Goal: Information Seeking & Learning: Understand process/instructions

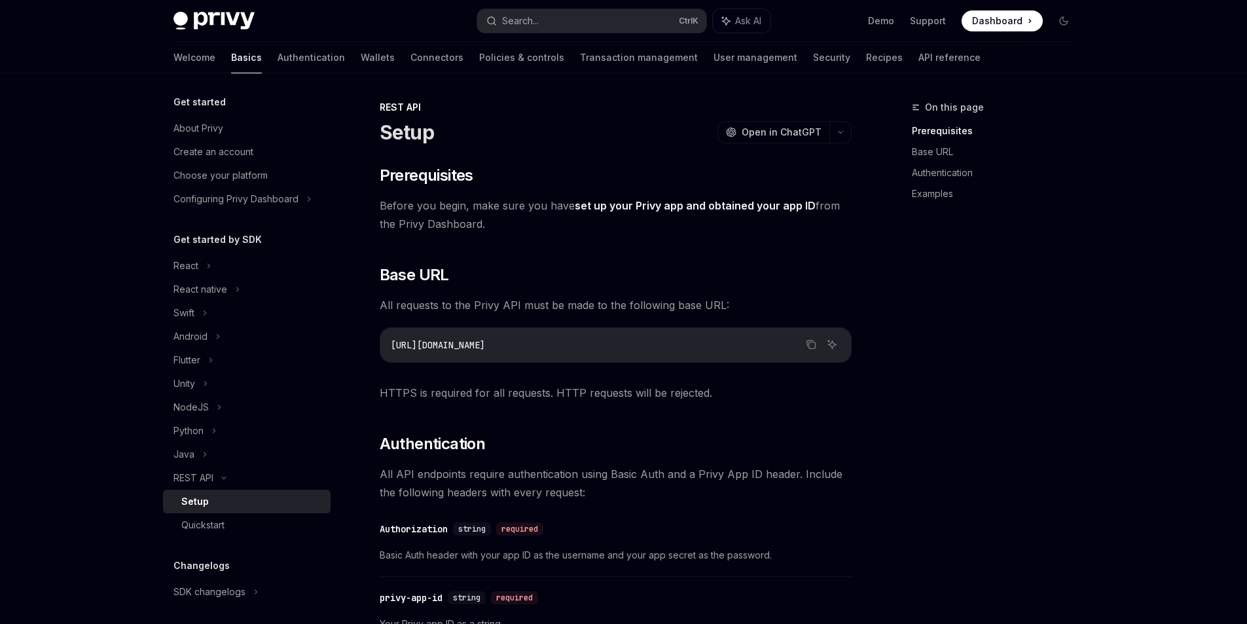
drag, startPoint x: 376, startPoint y: 204, endPoint x: 496, endPoint y: 219, distance: 121.3
click at [496, 219] on span "Before you begin, make sure you have set up your Privy app and obtained your ap…" at bounding box center [616, 214] width 472 height 37
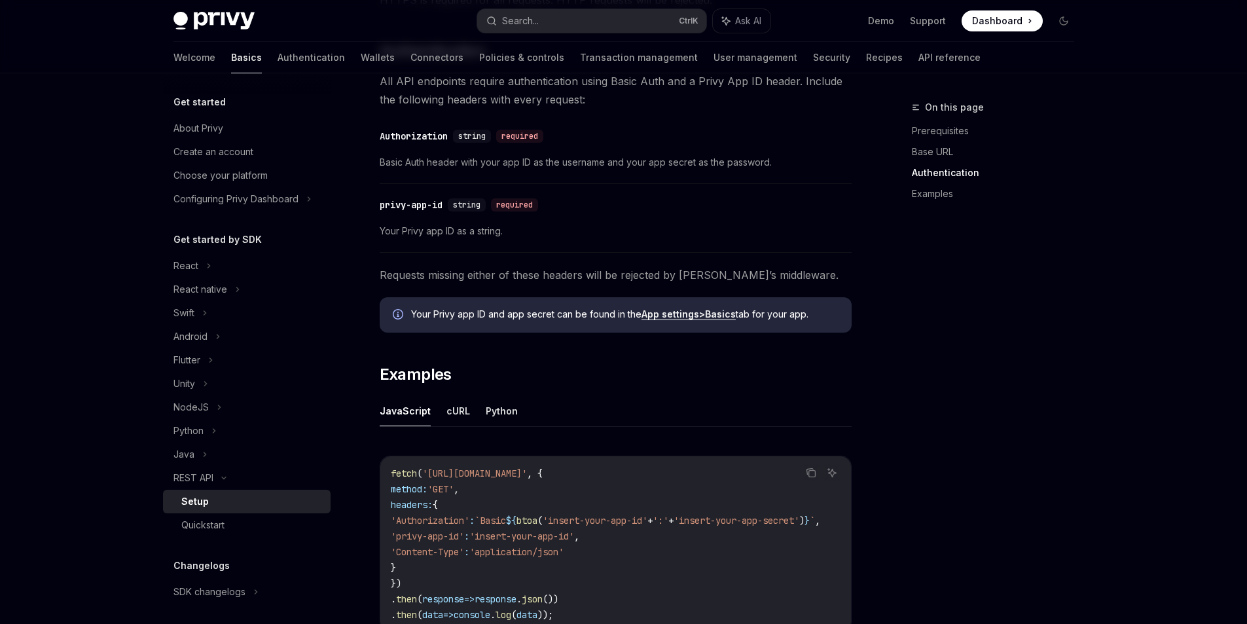
scroll to position [458, 0]
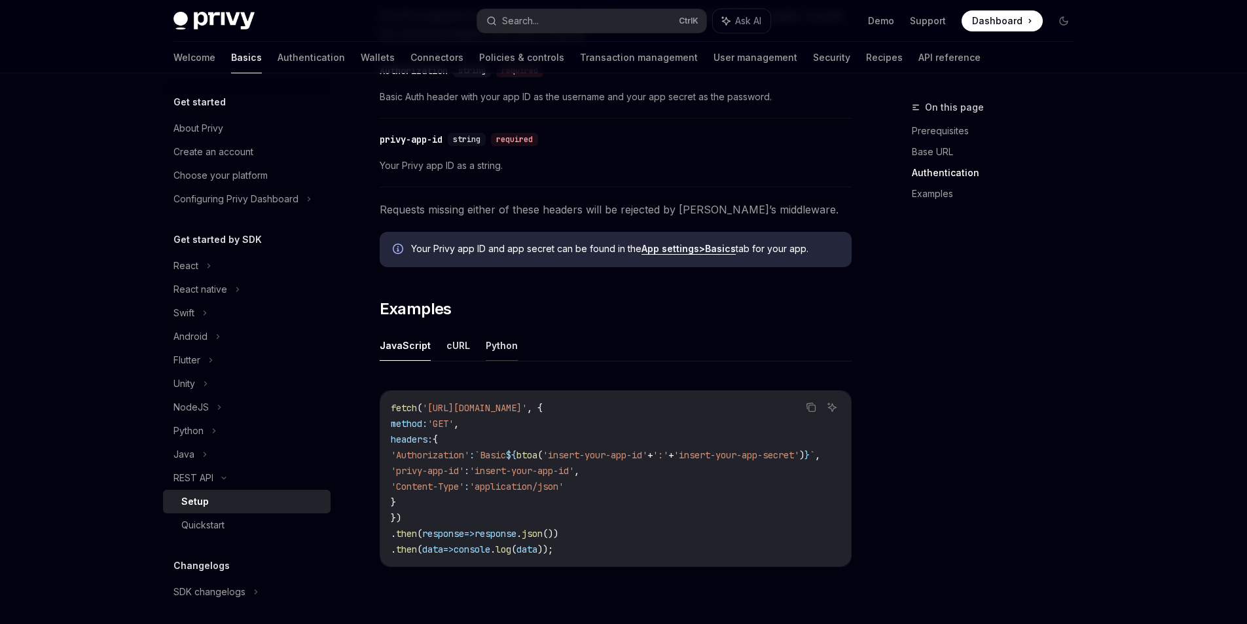
click at [487, 343] on button "Python" at bounding box center [502, 345] width 32 height 31
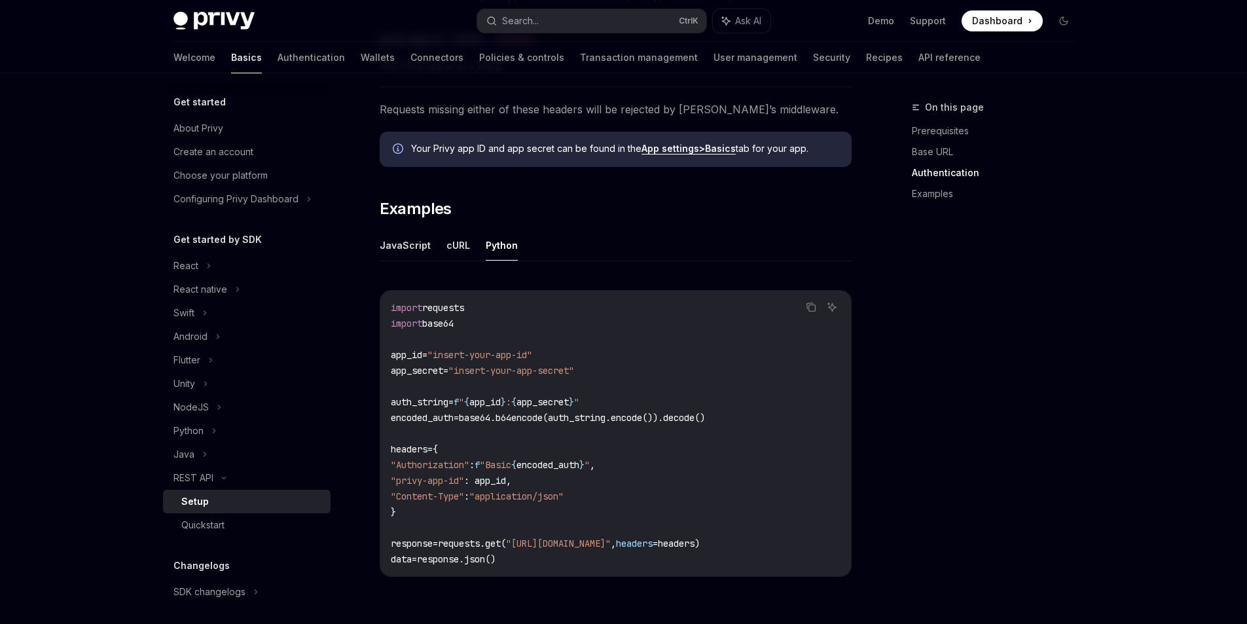
scroll to position [589, 0]
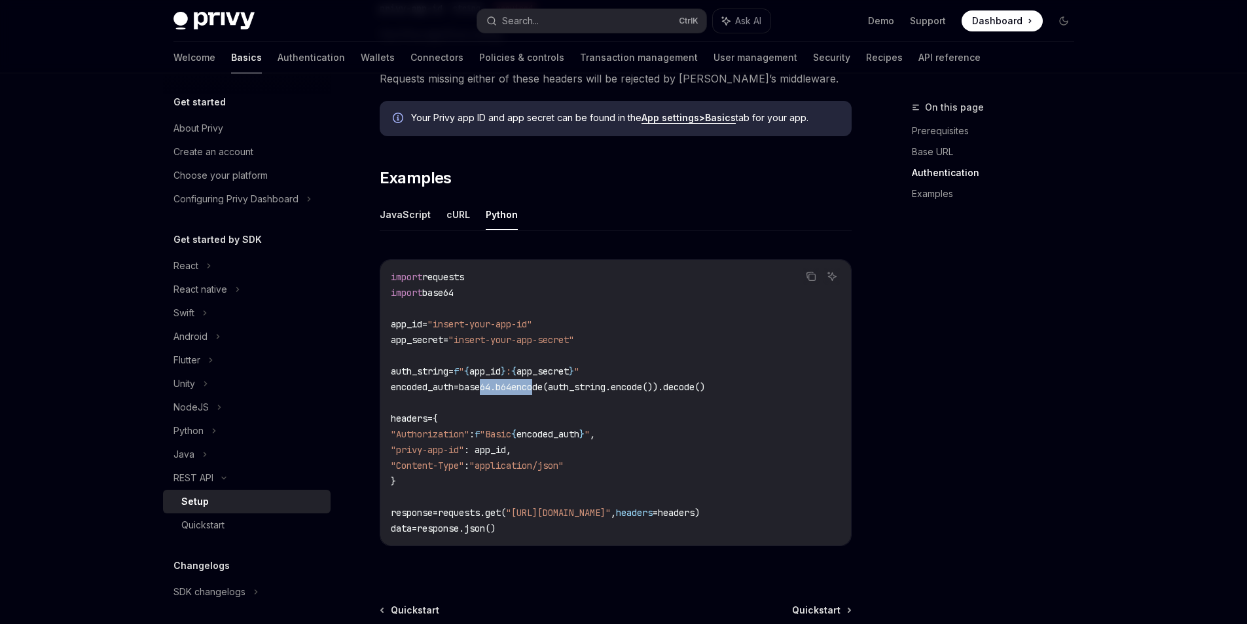
drag, startPoint x: 487, startPoint y: 387, endPoint x: 547, endPoint y: 388, distance: 60.2
click at [547, 388] on span "base64.b64encode(auth_string.encode()).decode()" at bounding box center [582, 387] width 246 height 12
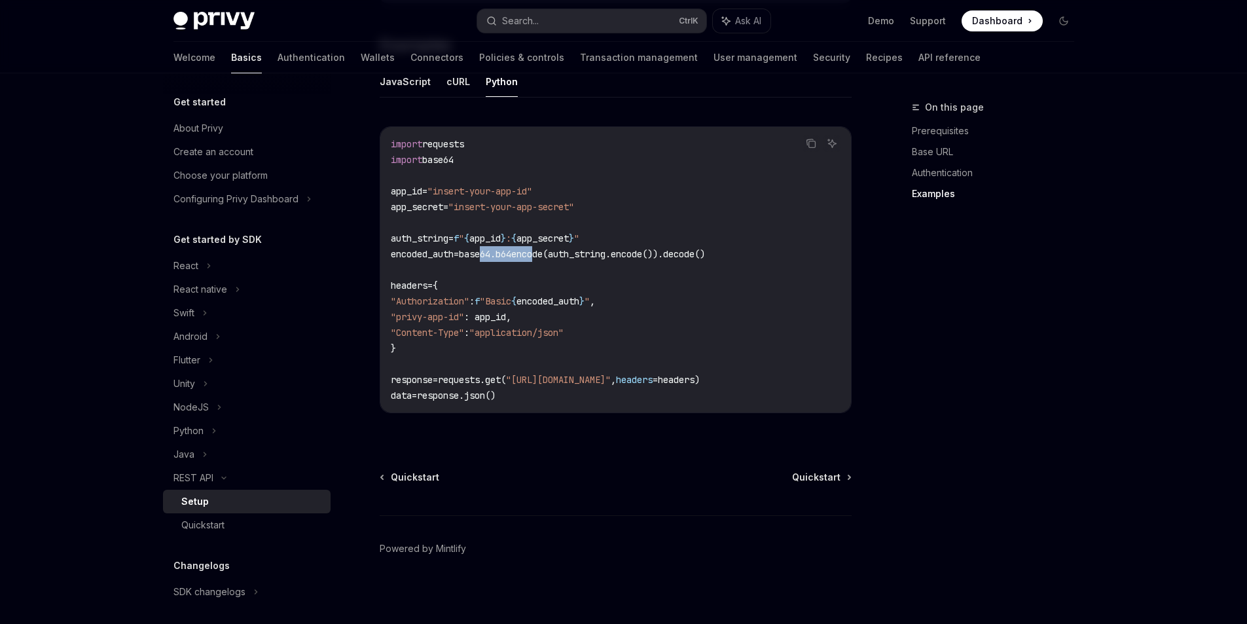
scroll to position [726, 0]
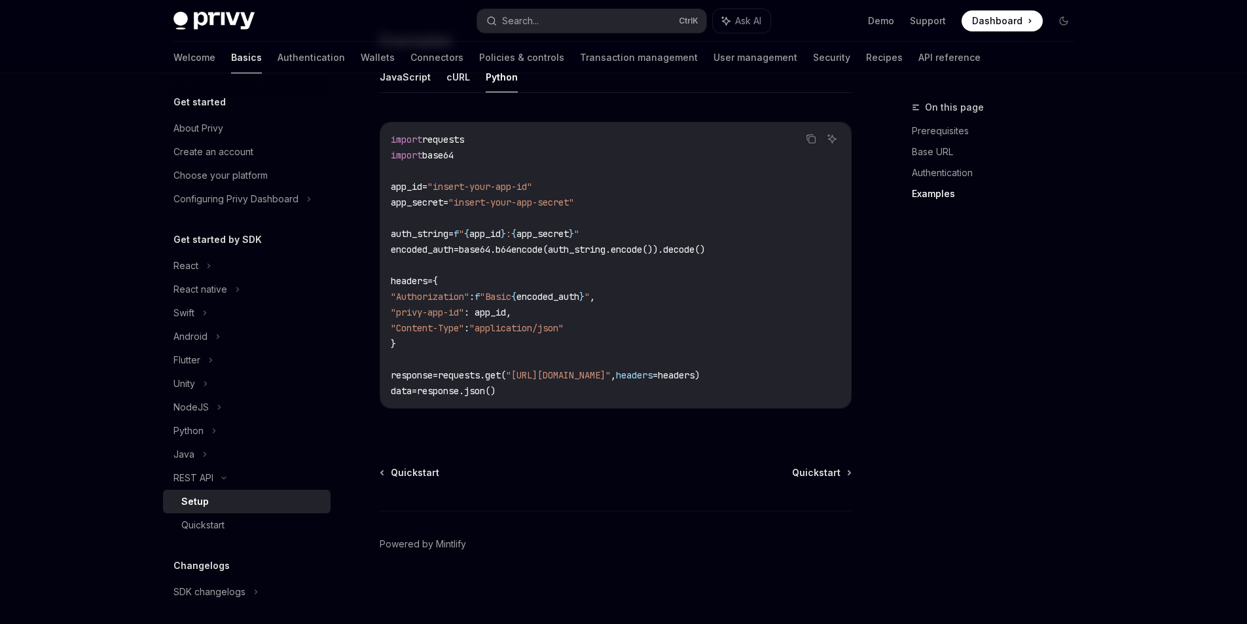
click at [824, 480] on div "Quickstart Quickstart Powered by Mintlify" at bounding box center [616, 545] width 472 height 158
click at [817, 476] on span "Quickstart" at bounding box center [816, 472] width 48 height 13
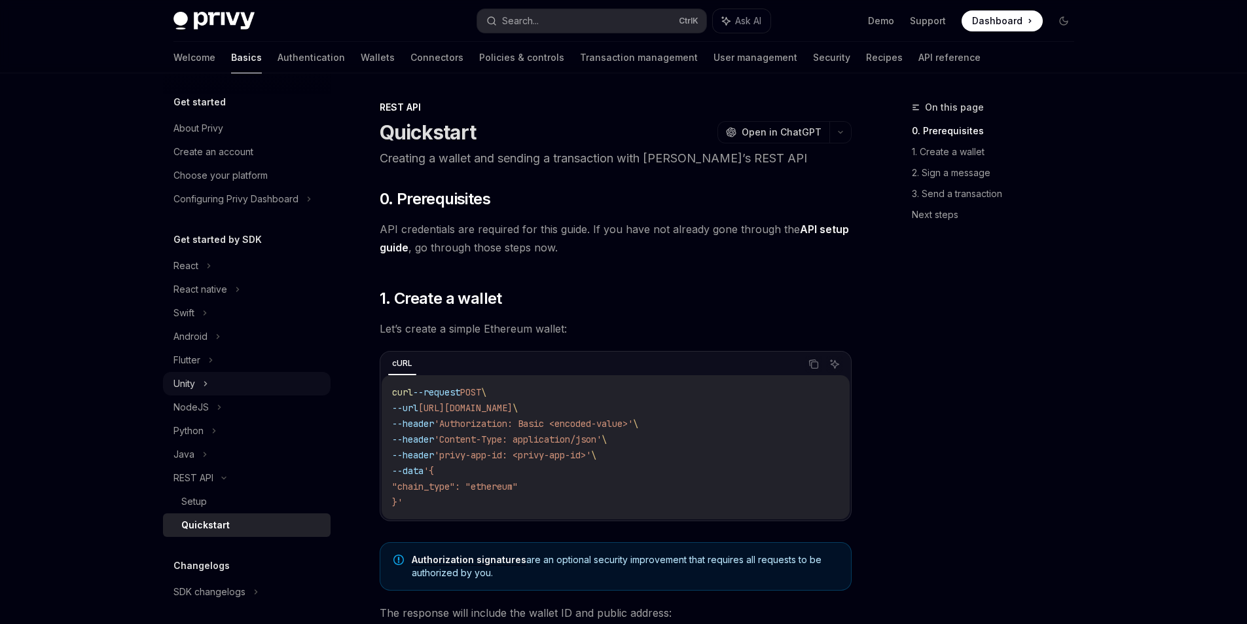
scroll to position [65, 0]
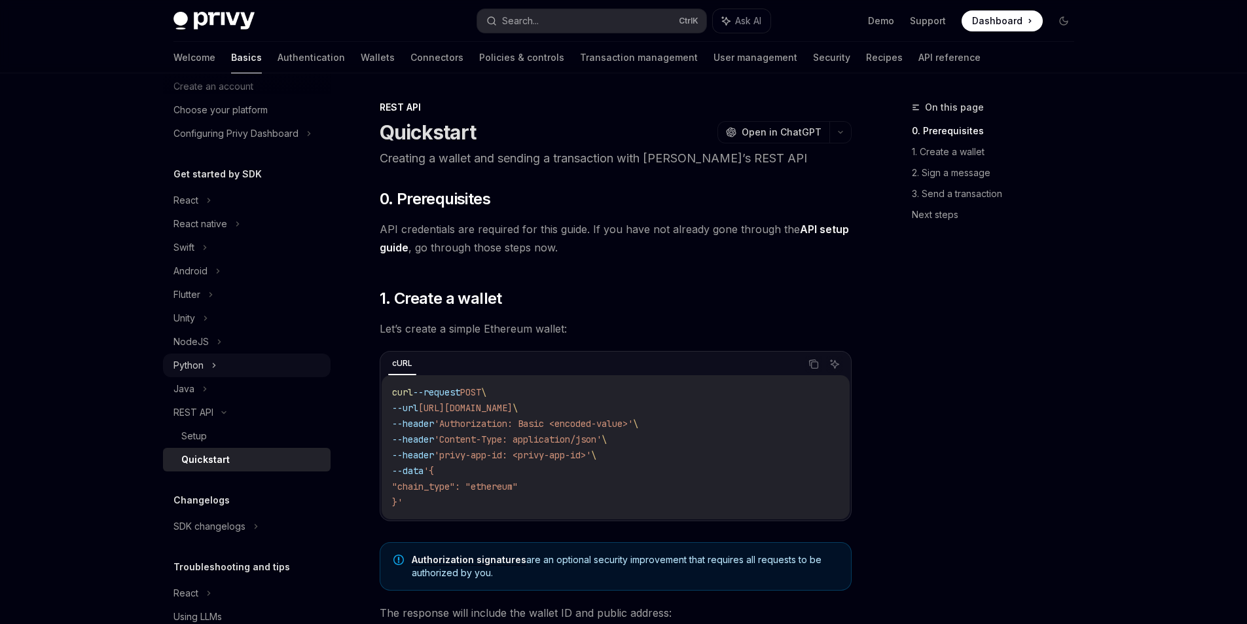
click at [230, 364] on div "Python" at bounding box center [247, 365] width 168 height 24
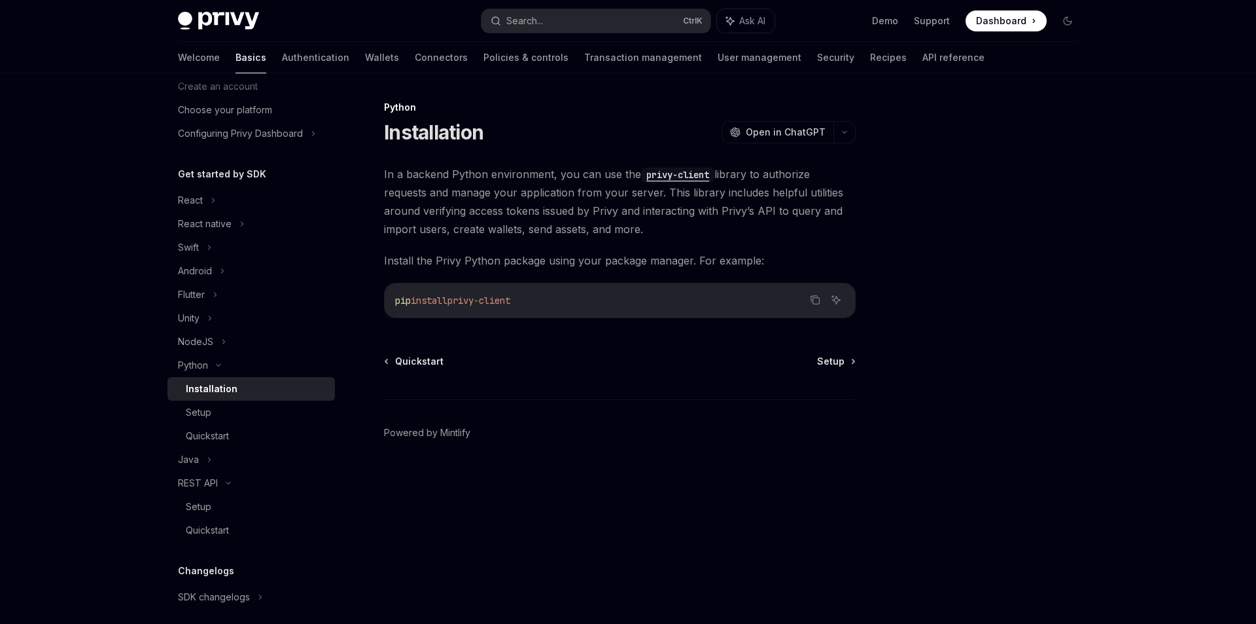
click at [209, 380] on link "Installation" at bounding box center [252, 389] width 168 height 24
click at [835, 358] on span "Setup" at bounding box center [830, 361] width 27 height 13
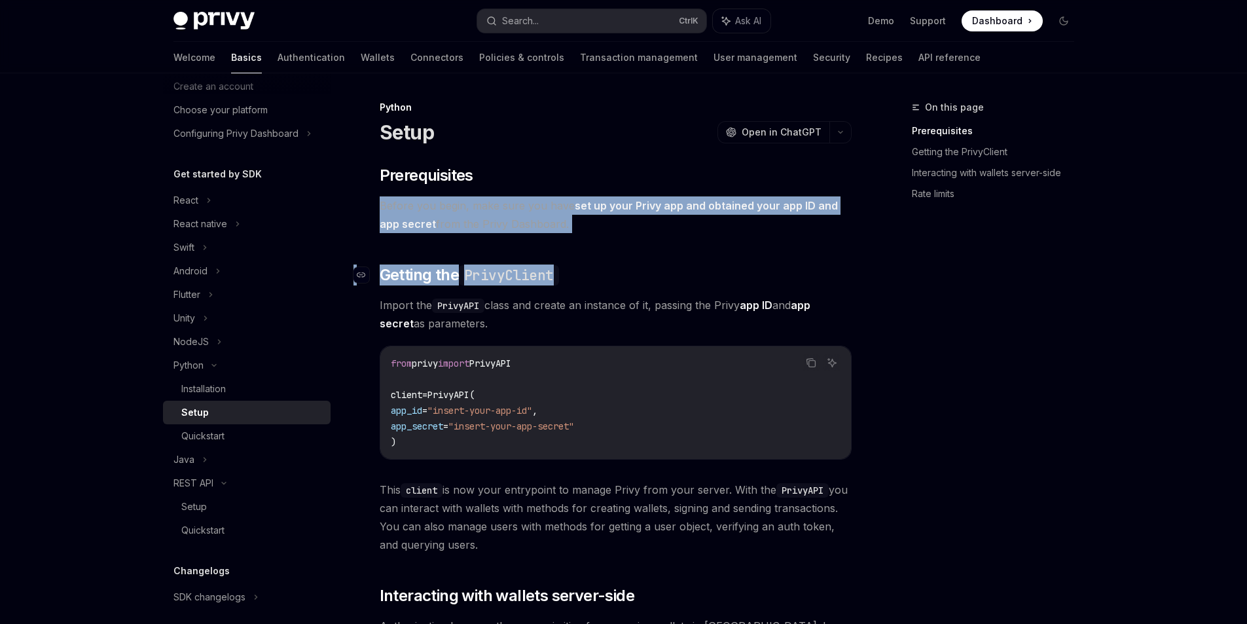
drag, startPoint x: 378, startPoint y: 208, endPoint x: 573, endPoint y: 274, distance: 205.7
click at [573, 274] on div "Python Setup OpenAI Open in ChatGPT OpenAI Open in ChatGPT ​ Prerequisites Befo…" at bounding box center [493, 636] width 722 height 1074
click at [573, 274] on h2 "​ Getting the PrivyClient" at bounding box center [616, 274] width 472 height 21
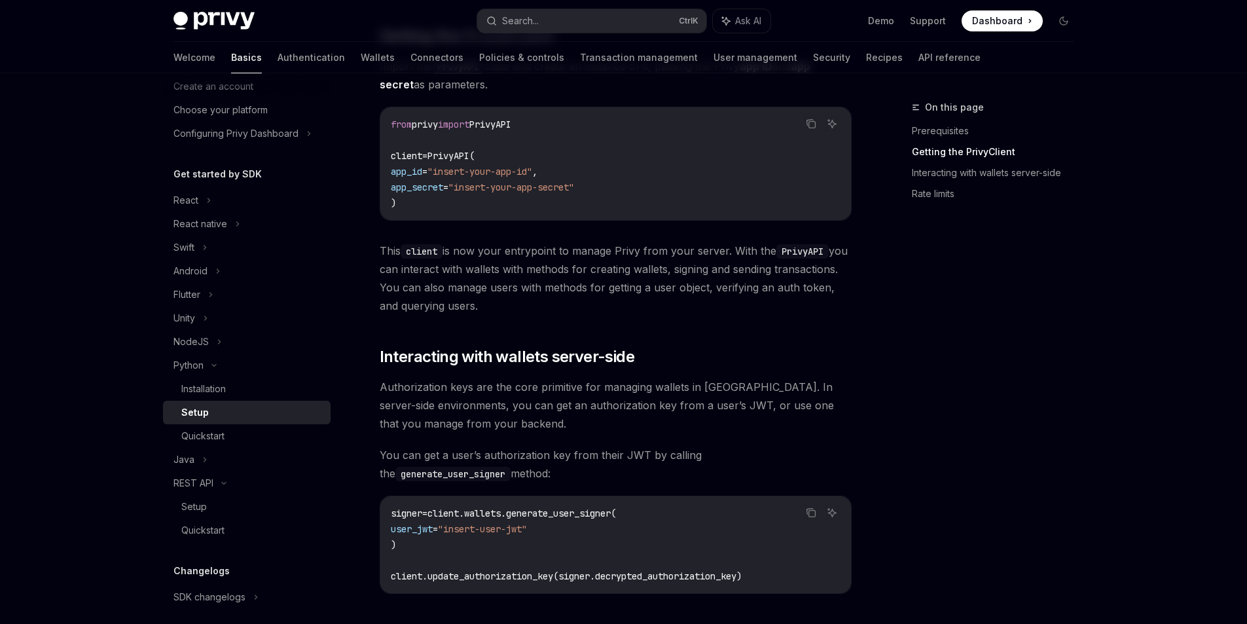
scroll to position [262, 0]
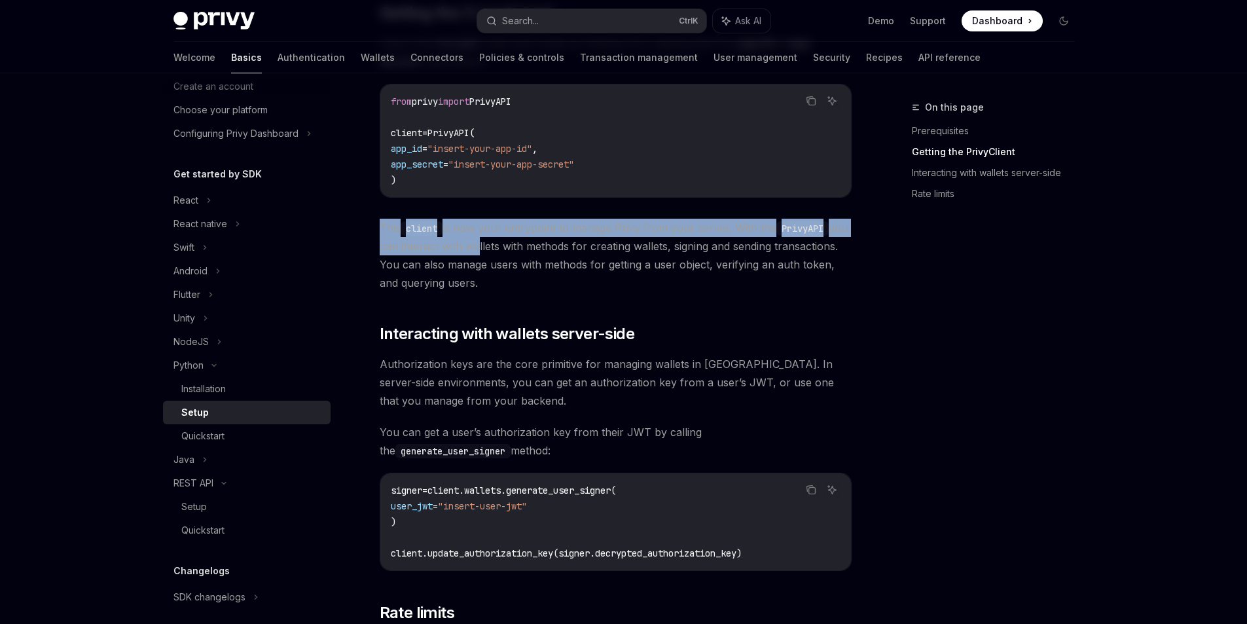
drag, startPoint x: 378, startPoint y: 226, endPoint x: 495, endPoint y: 237, distance: 116.9
click at [495, 237] on div "Python Setup OpenAI Open in ChatGPT OpenAI Open in ChatGPT ​ Prerequisites Befo…" at bounding box center [493, 375] width 722 height 1074
click at [385, 232] on span "This client is now your entrypoint to manage Privy from your server. With the P…" at bounding box center [616, 255] width 472 height 73
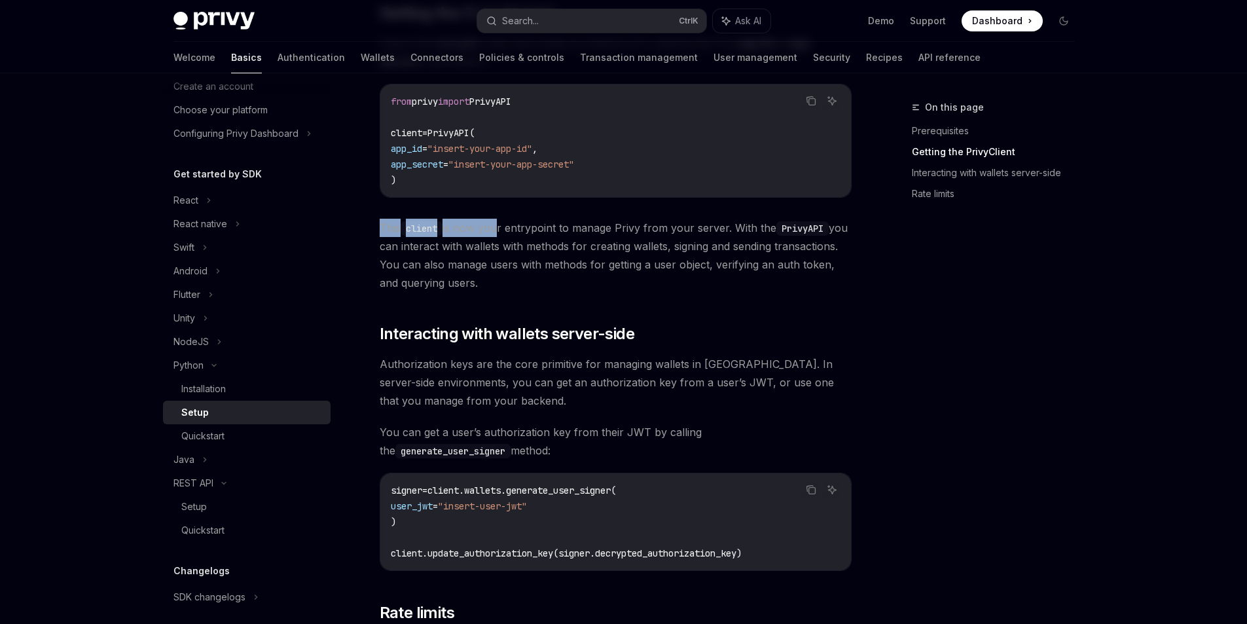
drag, startPoint x: 380, startPoint y: 231, endPoint x: 495, endPoint y: 236, distance: 114.6
click at [495, 236] on span "This client is now your entrypoint to manage Privy from your server. With the P…" at bounding box center [616, 255] width 472 height 73
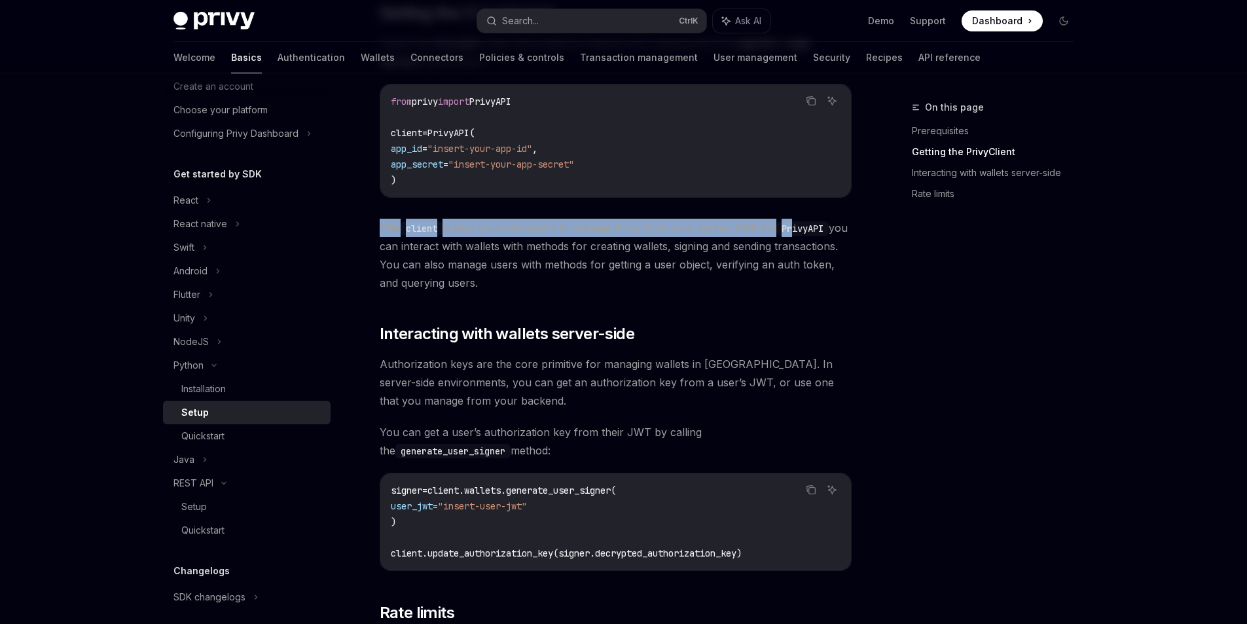
drag, startPoint x: 380, startPoint y: 229, endPoint x: 794, endPoint y: 228, distance: 414.2
click at [794, 228] on span "This client is now your entrypoint to manage Privy from your server. With the P…" at bounding box center [616, 255] width 472 height 73
click at [794, 228] on code "PrivyAPI" at bounding box center [802, 228] width 52 height 14
drag, startPoint x: 370, startPoint y: 231, endPoint x: 593, endPoint y: 243, distance: 223.5
click at [593, 243] on div "Python Setup OpenAI Open in ChatGPT OpenAI Open in ChatGPT ​ Prerequisites Befo…" at bounding box center [493, 375] width 722 height 1074
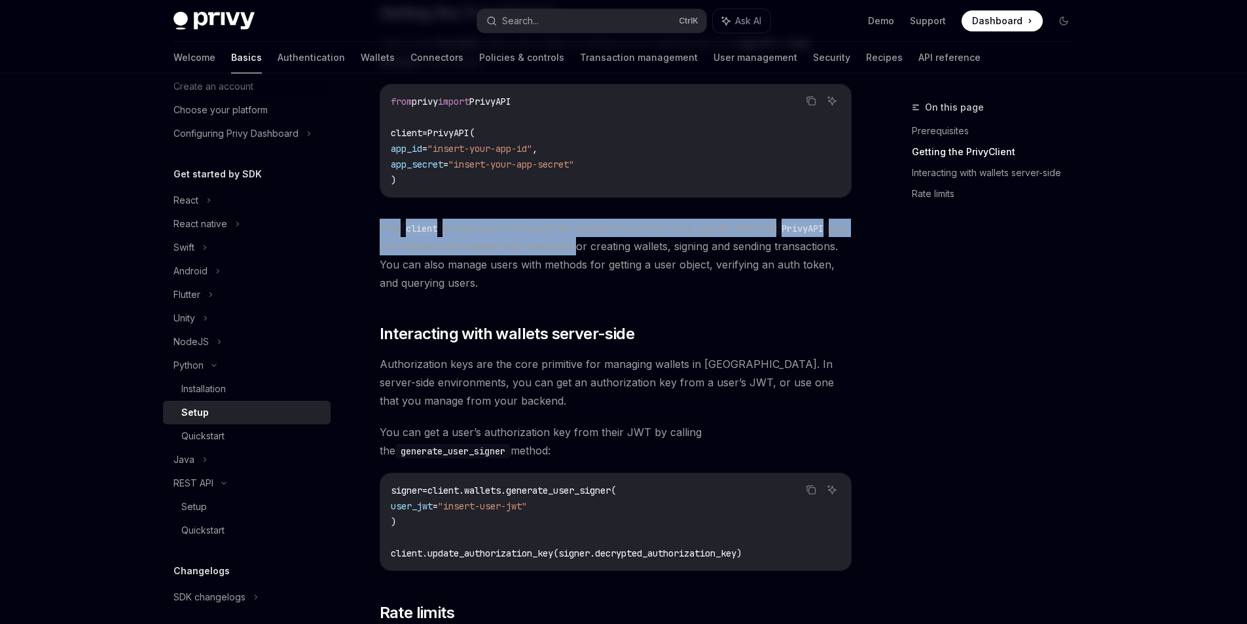
click at [374, 228] on div "Python Setup OpenAI Open in ChatGPT OpenAI Open in ChatGPT ​ Prerequisites Befo…" at bounding box center [493, 375] width 722 height 1074
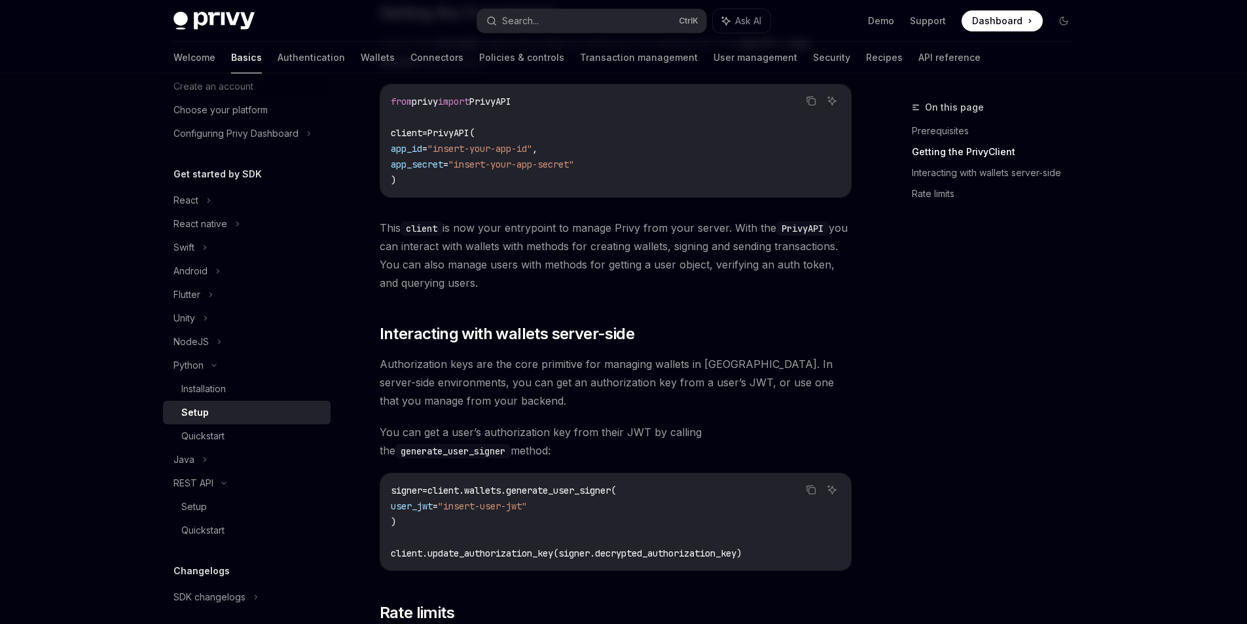
drag, startPoint x: 424, startPoint y: 219, endPoint x: 417, endPoint y: 230, distance: 13.2
click at [420, 225] on span "This client is now your entrypoint to manage Privy from your server. With the P…" at bounding box center [616, 255] width 472 height 73
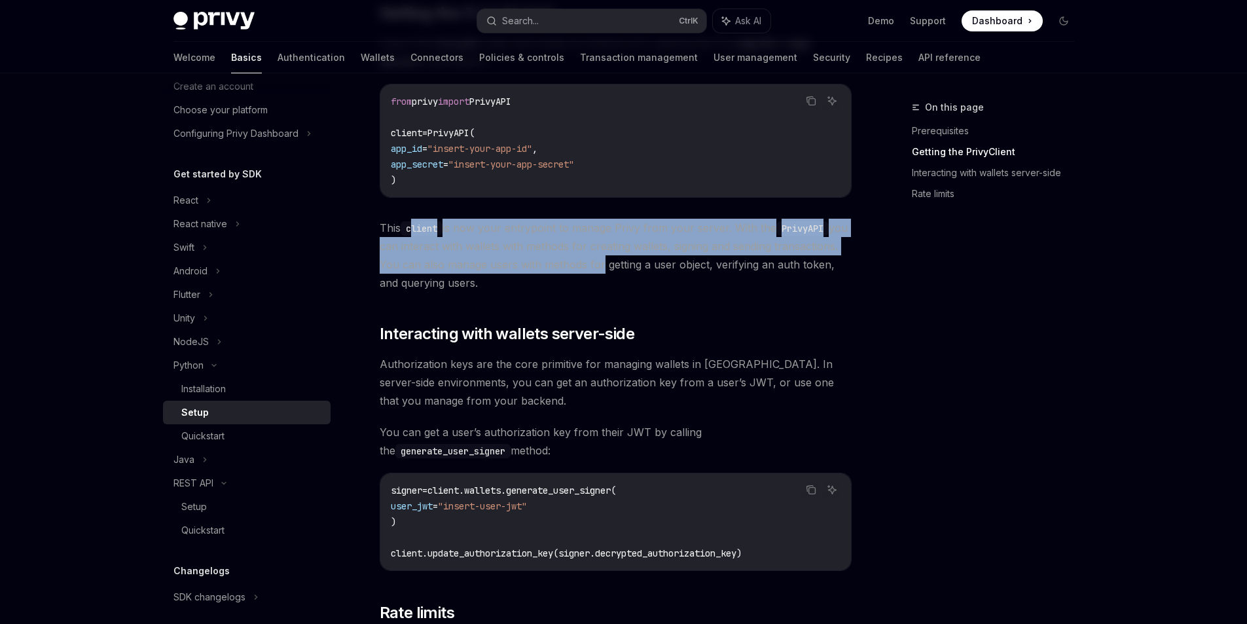
drag, startPoint x: 416, startPoint y: 231, endPoint x: 662, endPoint y: 256, distance: 247.9
click at [662, 256] on span "This client is now your entrypoint to manage Privy from your server. With the P…" at bounding box center [616, 255] width 472 height 73
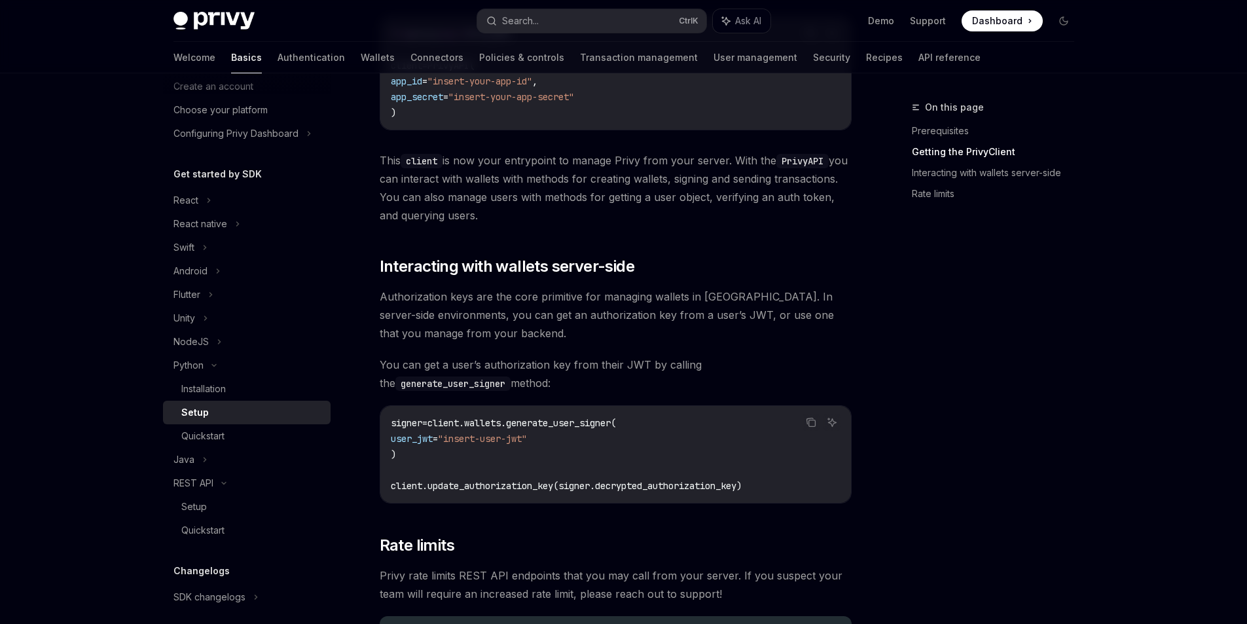
scroll to position [393, 0]
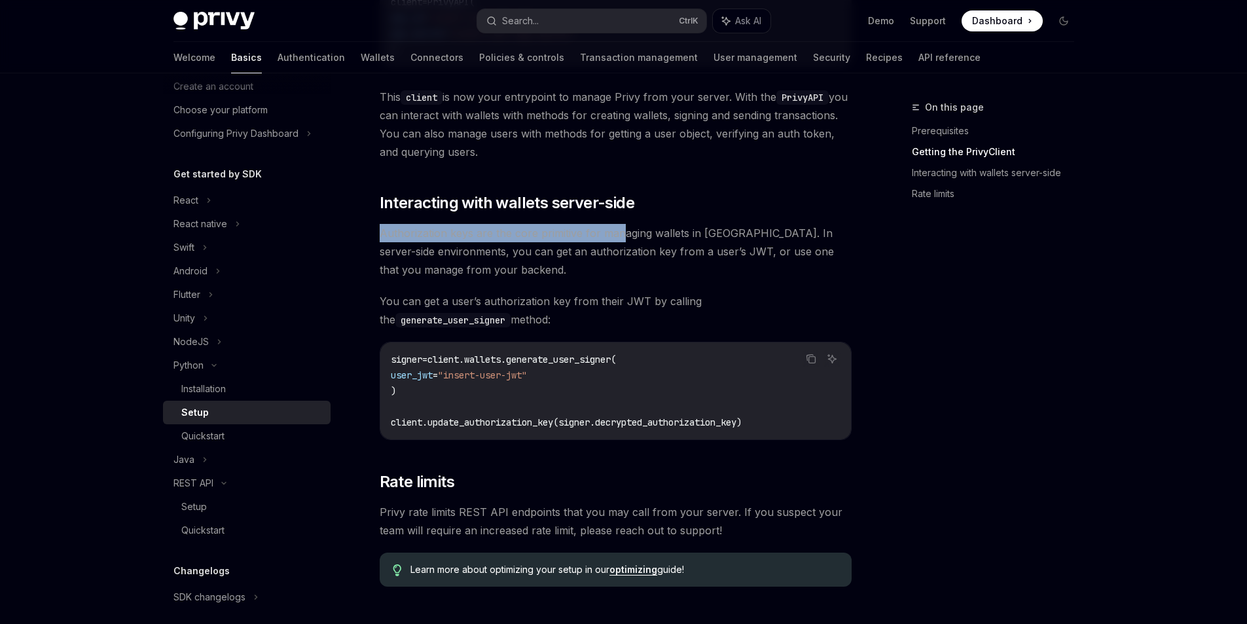
drag, startPoint x: 383, startPoint y: 233, endPoint x: 622, endPoint y: 225, distance: 239.6
click at [622, 225] on span "Authorization keys are the core primitive for managing wallets in [GEOGRAPHIC_D…" at bounding box center [616, 251] width 472 height 55
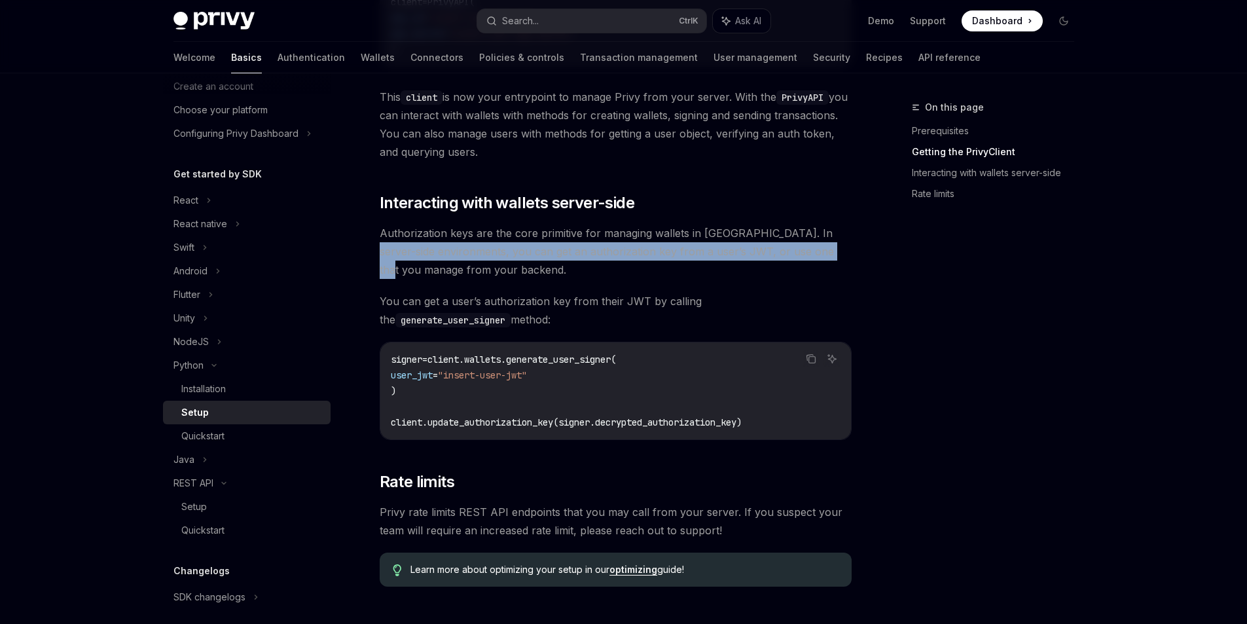
drag, startPoint x: 380, startPoint y: 256, endPoint x: 875, endPoint y: 254, distance: 495.3
click at [875, 254] on div "On this page Prerequisites Getting the PrivyClient Interacting with wallets ser…" at bounding box center [623, 231] width 921 height 1100
click at [723, 252] on span "Authorization keys are the core primitive for managing wallets in [GEOGRAPHIC_D…" at bounding box center [616, 251] width 472 height 55
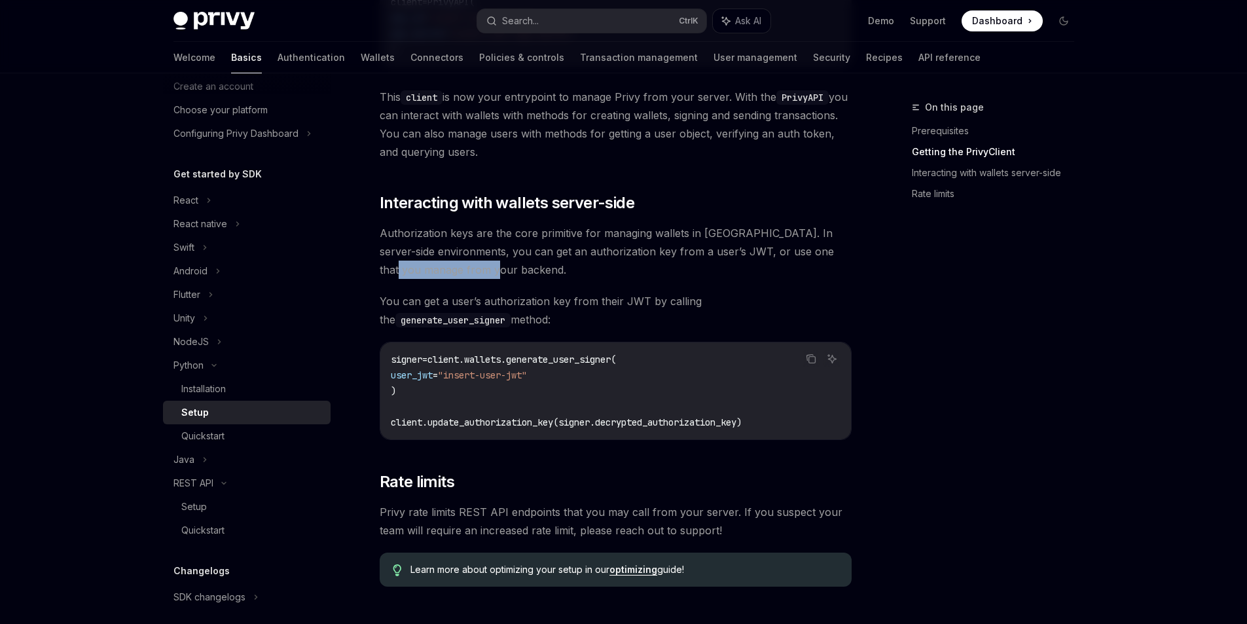
drag, startPoint x: 378, startPoint y: 272, endPoint x: 503, endPoint y: 275, distance: 125.7
click at [503, 275] on div "Python Setup OpenAI Open in ChatGPT OpenAI Open in ChatGPT ​ Prerequisites Befo…" at bounding box center [493, 244] width 722 height 1074
drag, startPoint x: 384, startPoint y: 306, endPoint x: 624, endPoint y: 321, distance: 240.7
click at [624, 321] on span "You can get a user’s authorization key from their JWT by calling the generate_u…" at bounding box center [616, 310] width 472 height 37
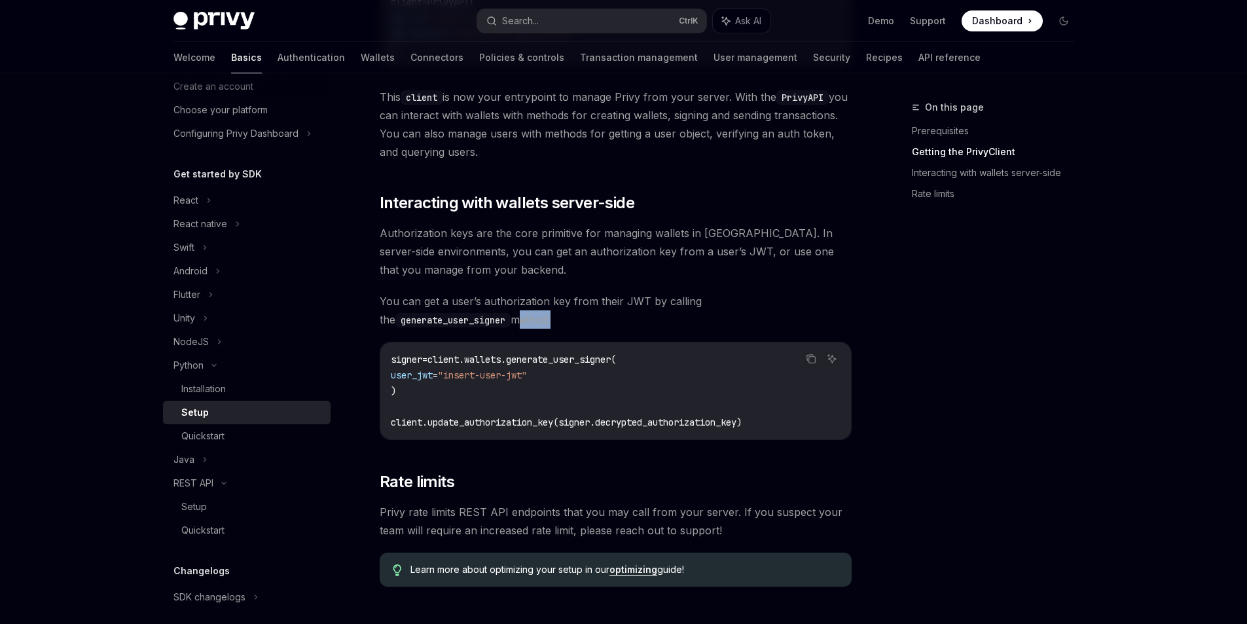
drag, startPoint x: 375, startPoint y: 328, endPoint x: 417, endPoint y: 323, distance: 42.1
click at [417, 323] on div "Python Setup OpenAI Open in ChatGPT OpenAI Open in ChatGPT ​ Prerequisites Befo…" at bounding box center [493, 244] width 722 height 1074
click at [417, 323] on span "You can get a user’s authorization key from their JWT by calling the generate_u…" at bounding box center [616, 310] width 472 height 37
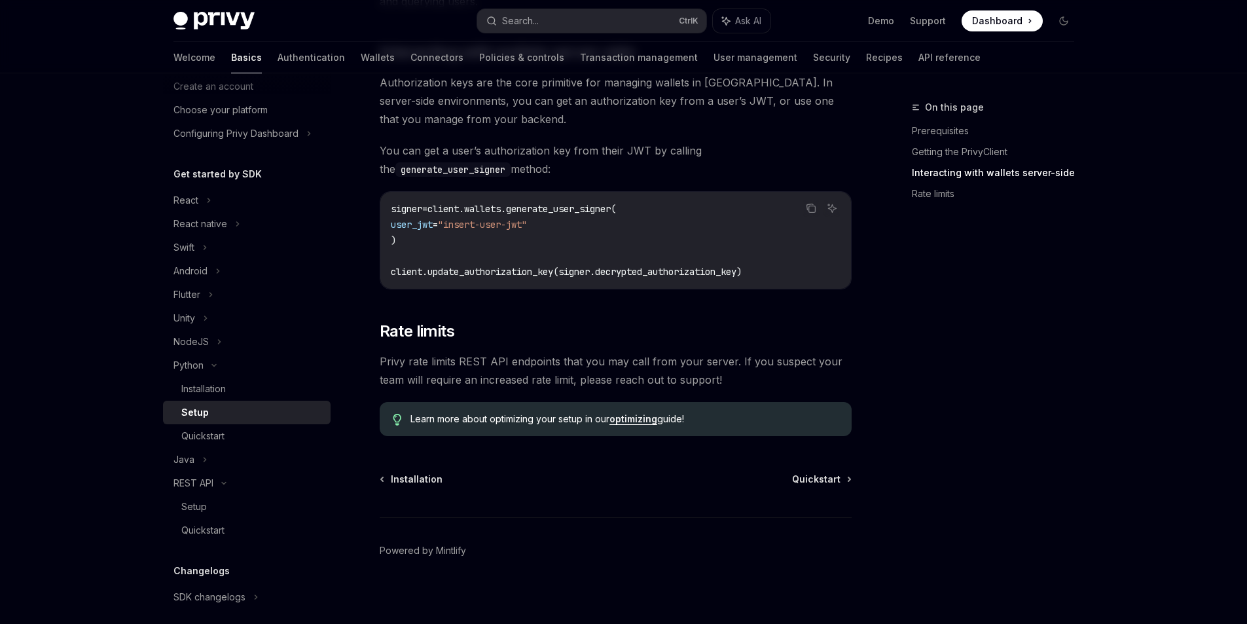
scroll to position [550, 0]
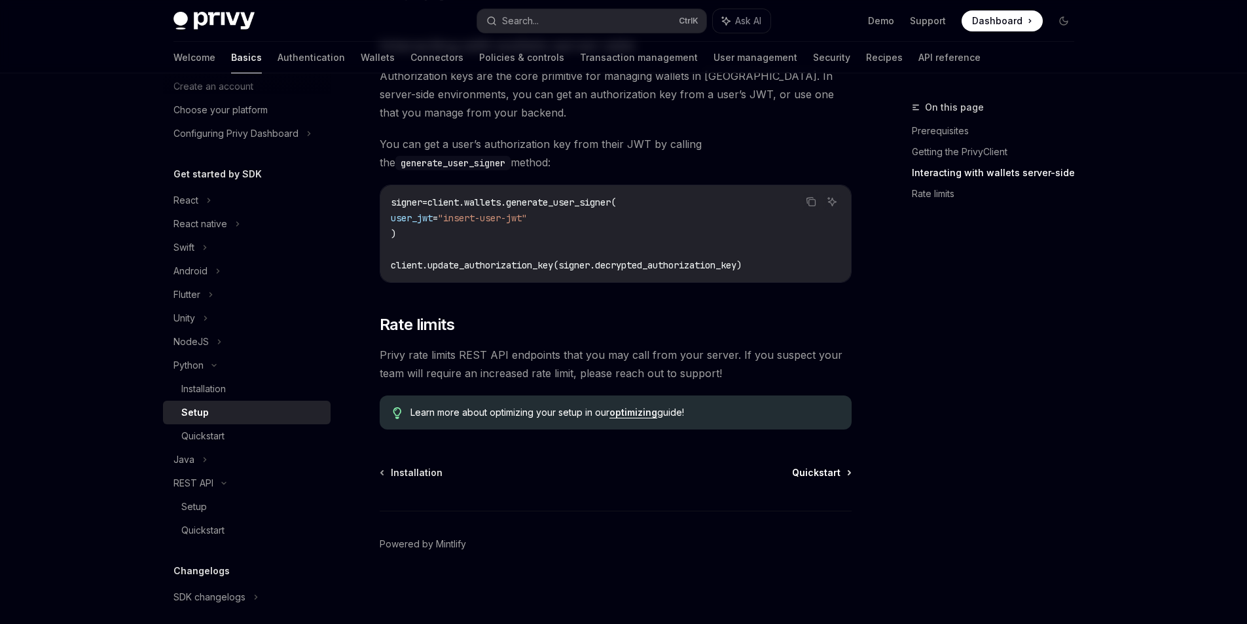
click at [809, 472] on span "Quickstart" at bounding box center [816, 472] width 48 height 13
type textarea "*"
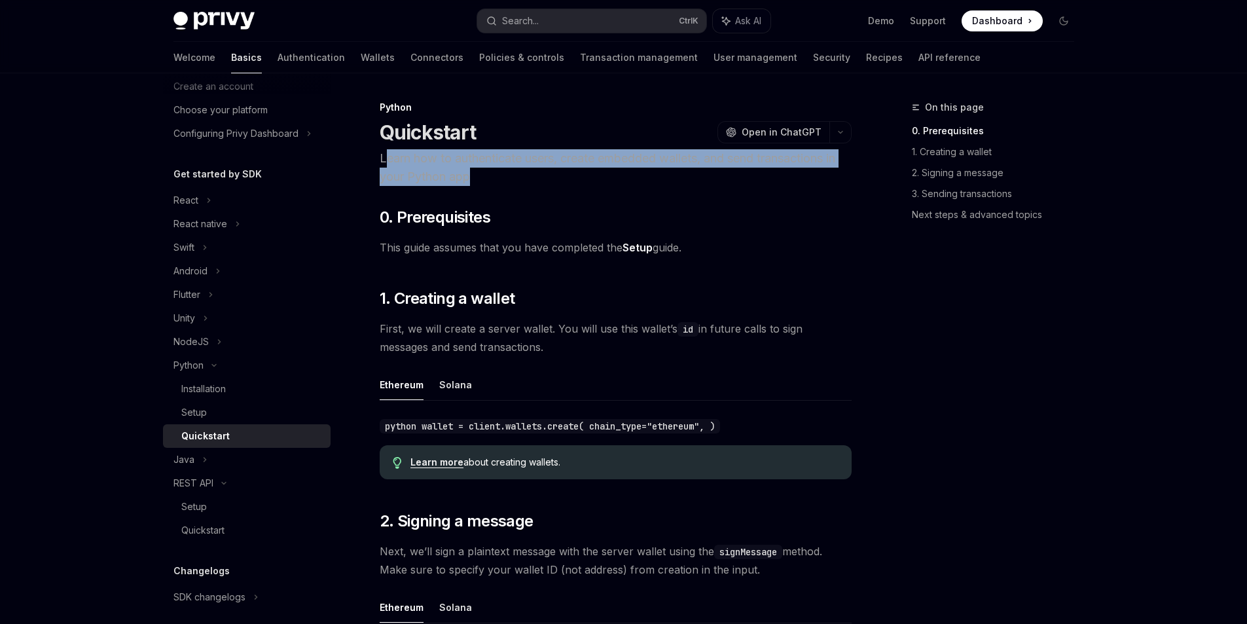
drag, startPoint x: 384, startPoint y: 163, endPoint x: 524, endPoint y: 182, distance: 141.3
click at [524, 182] on p "Learn how to authenticate users, create embedded wallets, and send transactions…" at bounding box center [616, 167] width 472 height 37
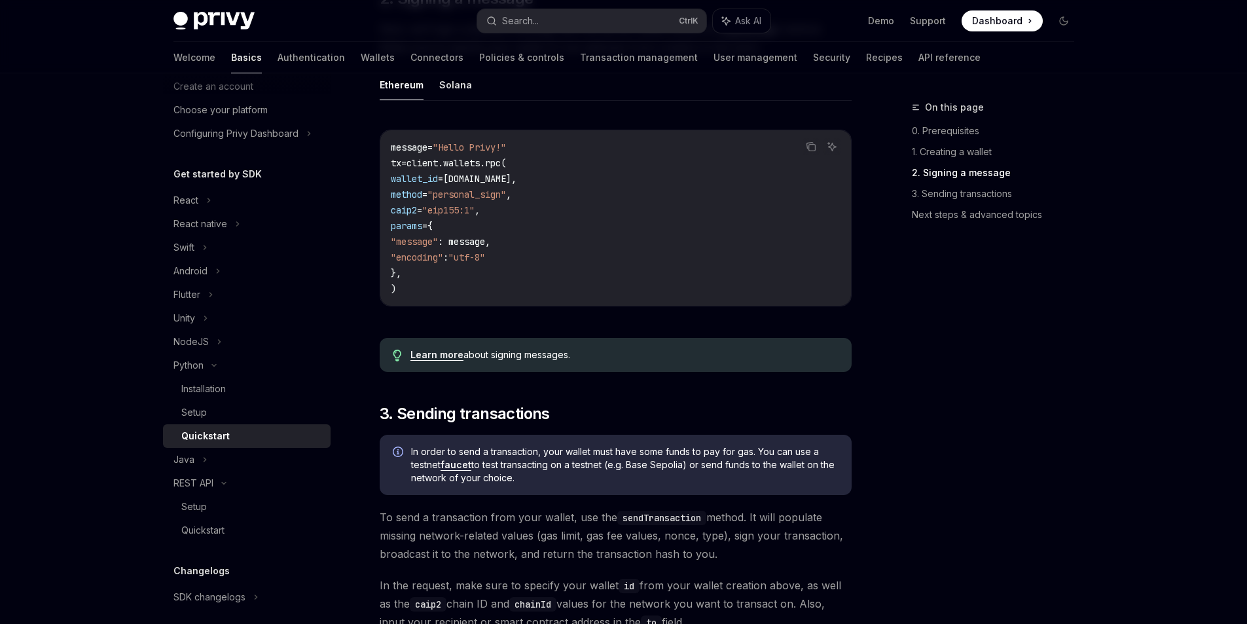
scroll to position [523, 0]
click at [987, 380] on div "On this page 0. Prerequisites 1. Creating a wallet 2. Signing a message 3. Send…" at bounding box center [984, 361] width 199 height 524
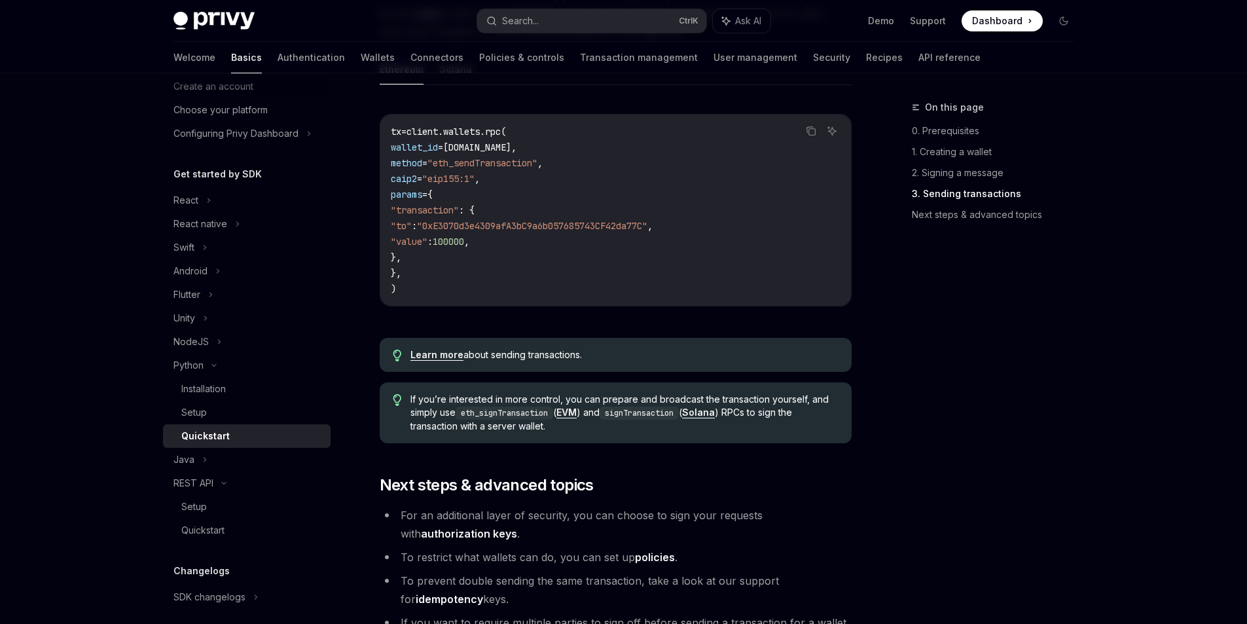
scroll to position [1309, 0]
